Goal: Navigation & Orientation: Find specific page/section

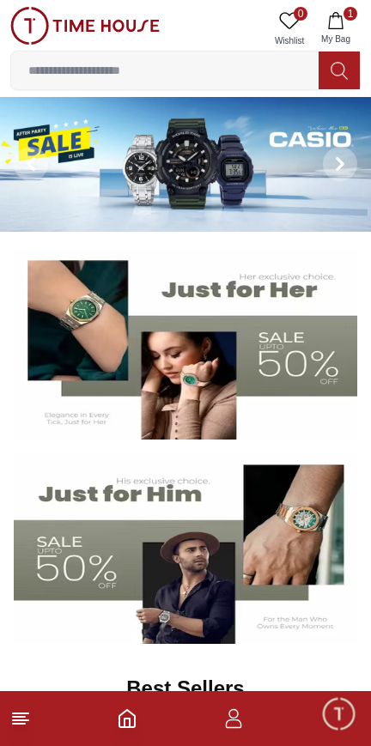
click at [335, 20] on icon "button" at bounding box center [335, 20] width 17 height 17
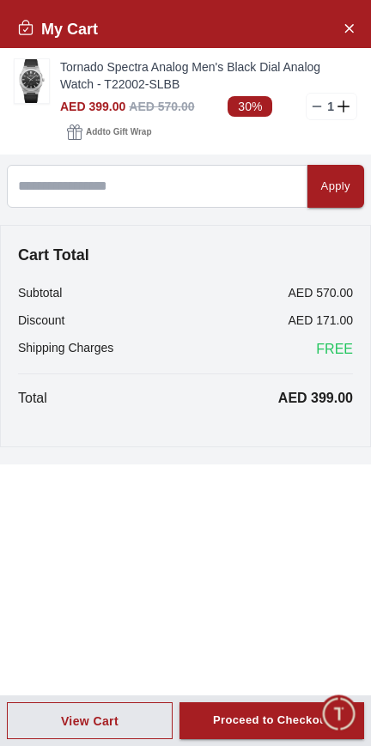
click at [344, 32] on icon "Close Account" at bounding box center [349, 27] width 14 height 21
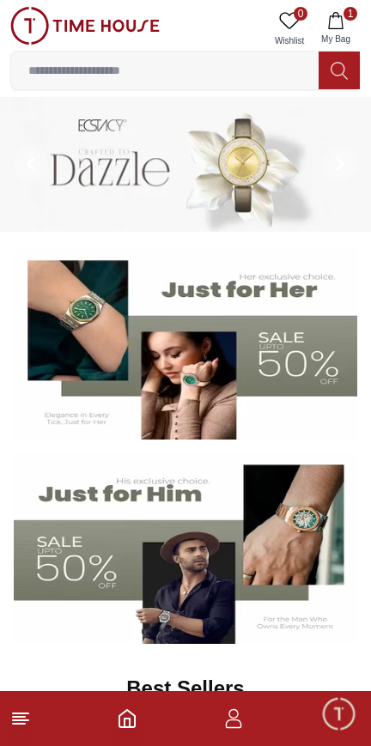
click at [236, 719] on icon "button" at bounding box center [233, 718] width 21 height 21
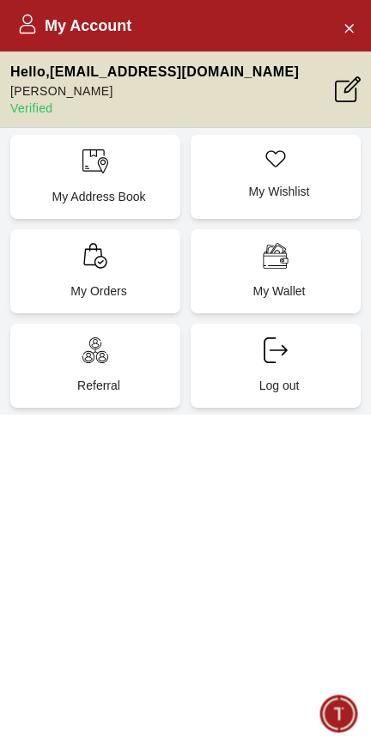
click at [349, 30] on icon "Close Account" at bounding box center [349, 27] width 14 height 21
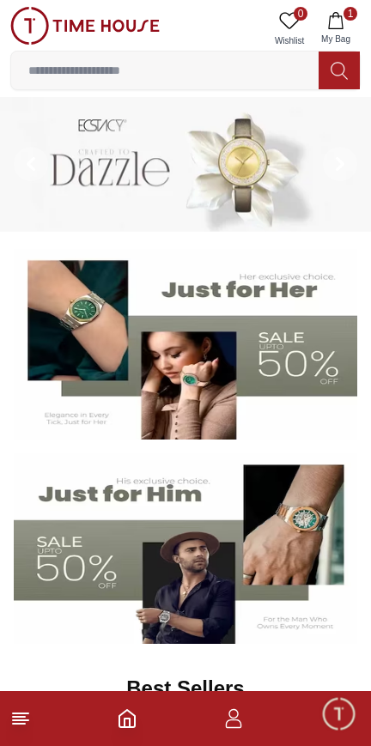
click at [21, 724] on line at bounding box center [19, 724] width 12 height 0
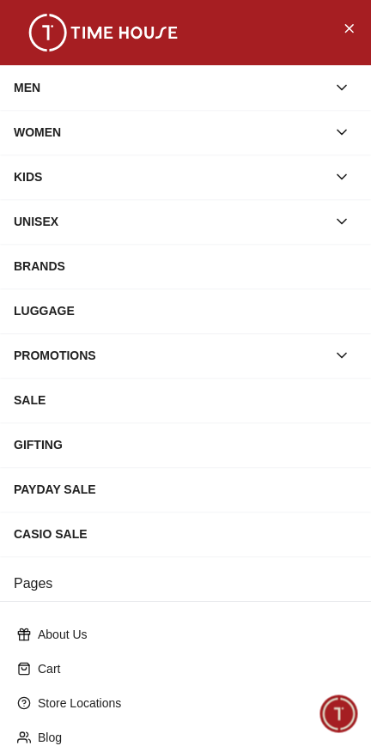
scroll to position [276, 0]
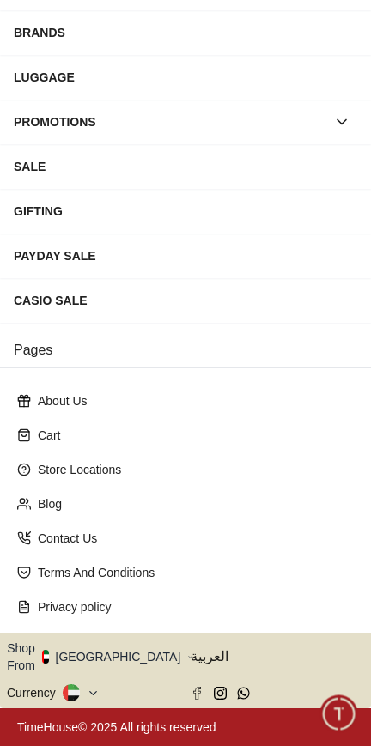
click at [88, 691] on button at bounding box center [81, 692] width 37 height 17
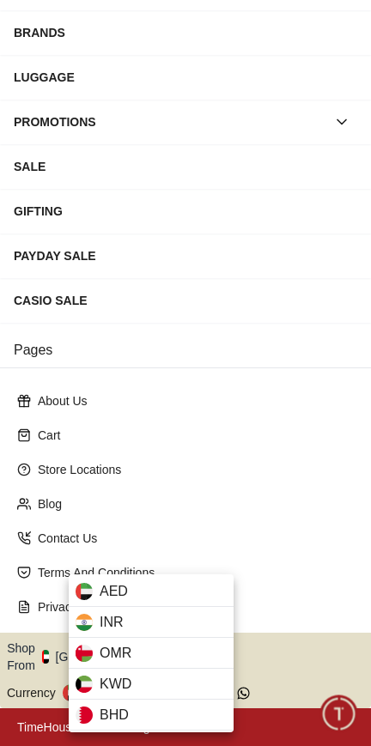
click at [32, 594] on div at bounding box center [185, 373] width 371 height 746
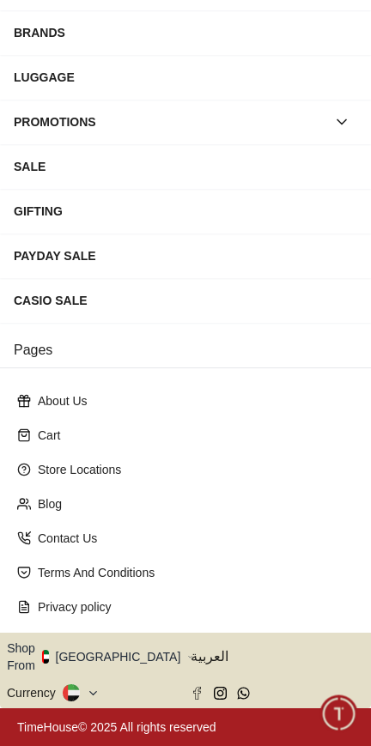
click at [103, 657] on button "Shop From [GEOGRAPHIC_DATA]" at bounding box center [100, 657] width 186 height 34
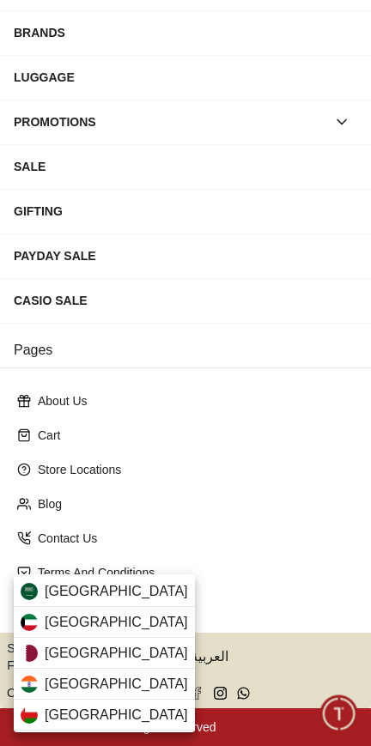
click at [39, 592] on div "[GEOGRAPHIC_DATA]" at bounding box center [104, 591] width 181 height 31
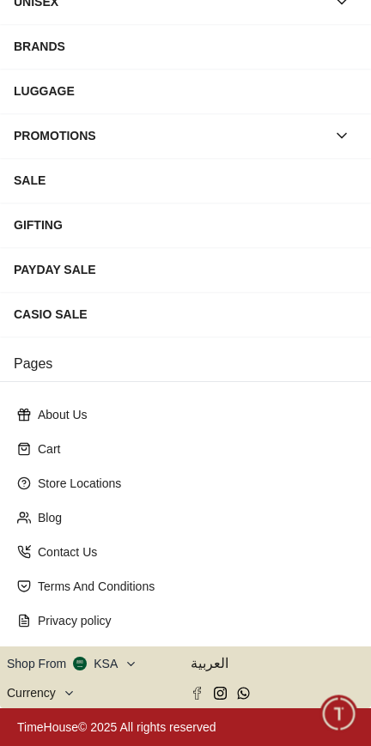
scroll to position [0, 0]
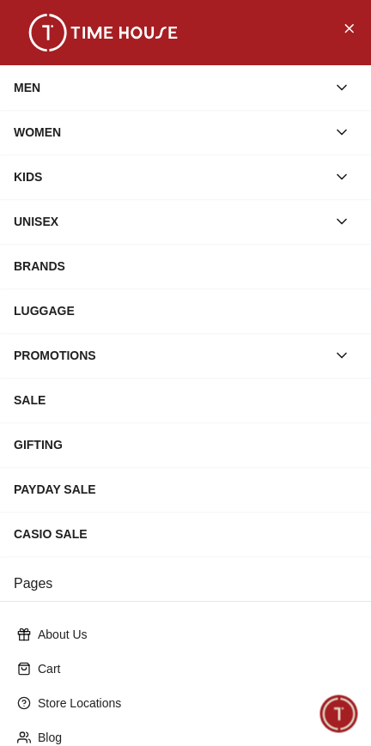
click at [345, 22] on icon "Close Menu" at bounding box center [349, 27] width 14 height 21
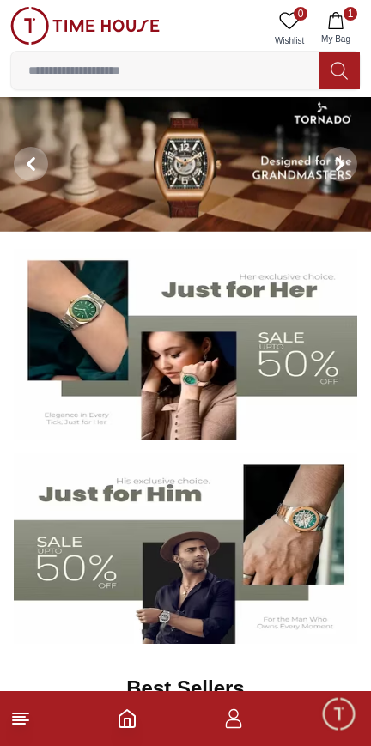
click at [334, 24] on icon "button" at bounding box center [335, 20] width 17 height 17
